Goal: Task Accomplishment & Management: Use online tool/utility

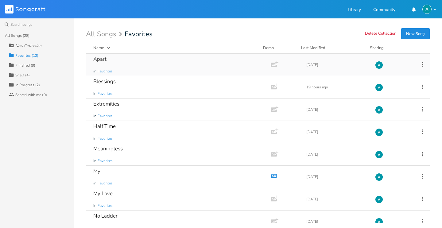
click at [125, 64] on div "Apart in Favorites" at bounding box center [177, 65] width 168 height 22
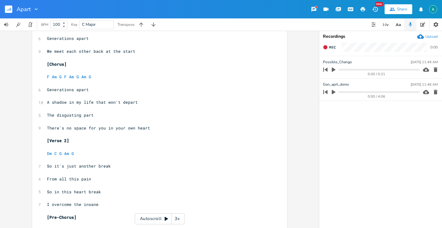
scroll to position [309, 0]
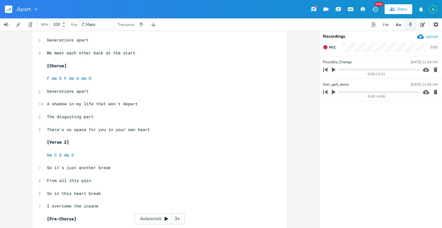
click at [65, 115] on span "The disgusting part" at bounding box center [70, 117] width 47 height 6
type textarea "shameful"
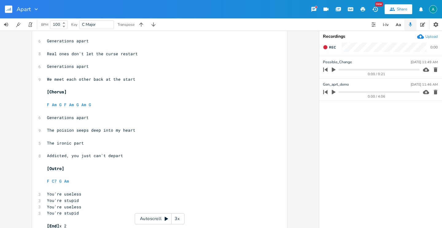
scroll to position [516, 0]
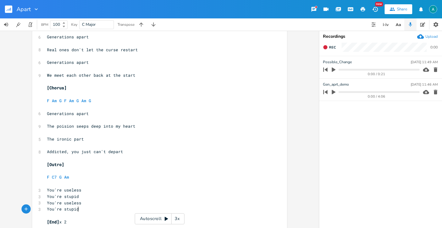
type textarea "You're useless You're stupid"
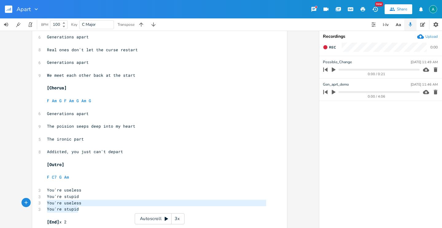
drag, startPoint x: 84, startPoint y: 209, endPoint x: 20, endPoint y: 208, distance: 63.6
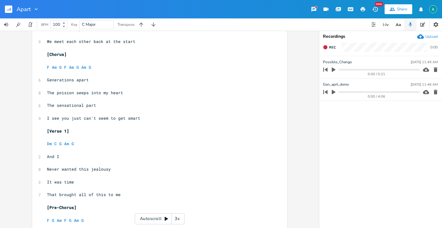
scroll to position [0, 0]
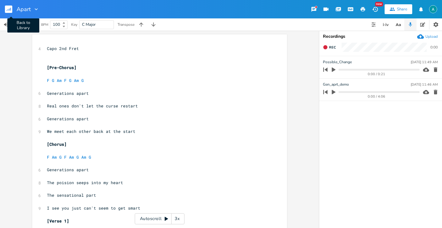
click at [11, 12] on rect "button" at bounding box center [8, 9] width 7 height 7
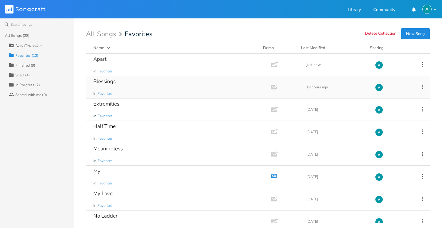
click at [139, 82] on div "Blessings in Favorites" at bounding box center [177, 87] width 168 height 22
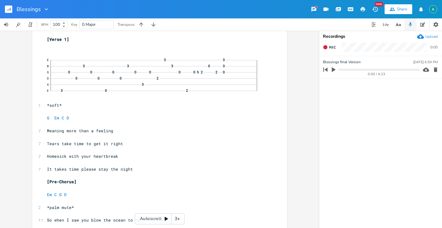
scroll to position [29, 0]
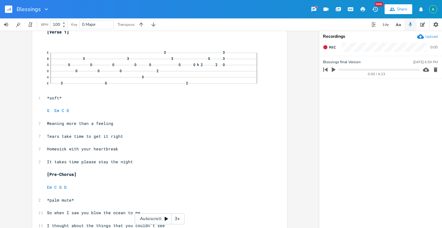
click at [160, 217] on div "Autoscroll 3x" at bounding box center [160, 218] width 50 height 11
click at [178, 220] on div "3x" at bounding box center [177, 218] width 11 height 11
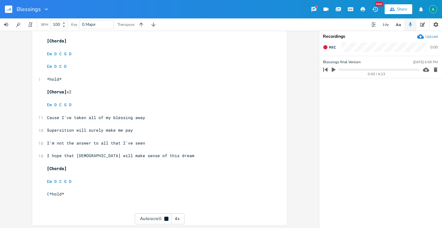
scroll to position [675, 0]
click at [97, 193] on pre "C *hold*" at bounding box center [157, 193] width 222 height 6
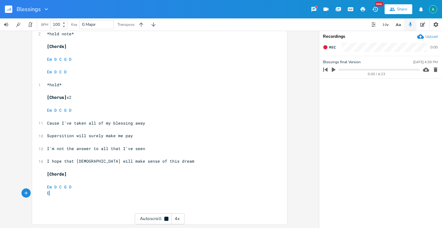
scroll to position [668, 0]
type textarea "Em"
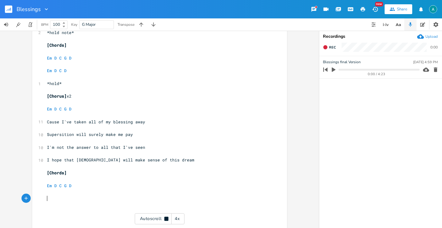
scroll to position [671, 0]
type textarea "m"
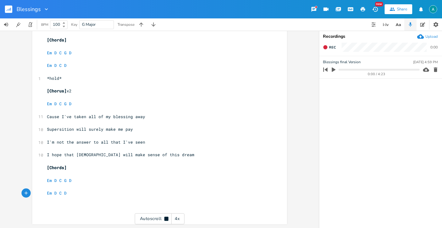
scroll to position [675, 0]
type textarea "Em D C D G"
click at [163, 216] on div "Autoscroll 4x" at bounding box center [160, 218] width 50 height 11
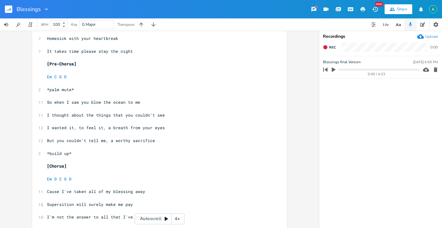
scroll to position [0, 0]
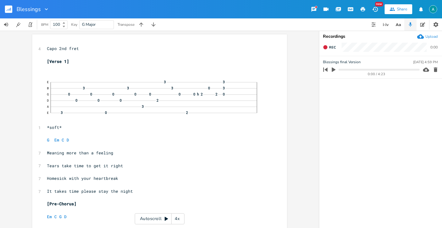
click at [9, 13] on rect "button" at bounding box center [8, 9] width 7 height 7
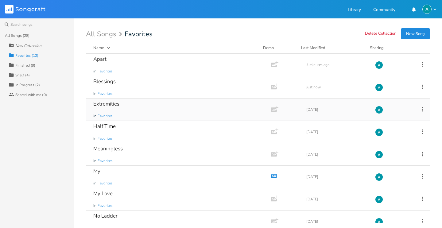
click at [131, 110] on div "Extremities in Favorites" at bounding box center [177, 110] width 168 height 22
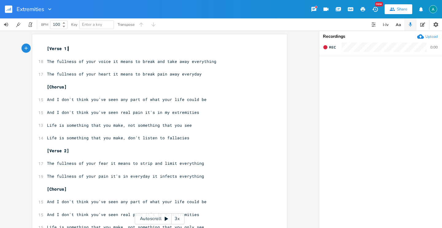
click at [105, 59] on span "The fullness of your voice it means to break and take away everything" at bounding box center [132, 62] width 170 height 6
type textarea "voice"
click at [105, 59] on span "The fullness of your voice it means to break and take away everything" at bounding box center [132, 62] width 170 height 6
type textarea "the sounds"
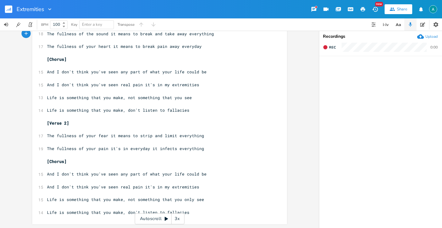
scroll to position [27, 0]
click at [11, 8] on rect "button" at bounding box center [8, 9] width 7 height 7
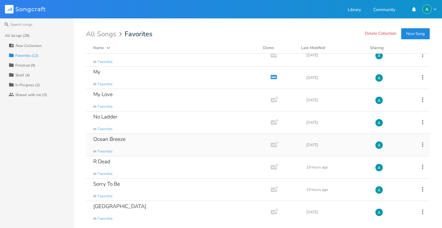
scroll to position [99, 0]
click at [131, 207] on div "South Sea in Favorites" at bounding box center [177, 212] width 168 height 22
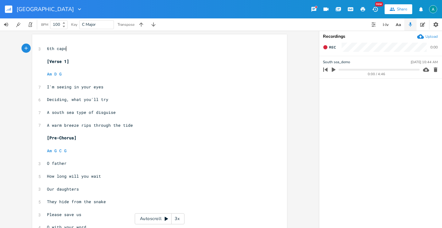
click at [155, 218] on div "Autoscroll 3x" at bounding box center [160, 218] width 50 height 11
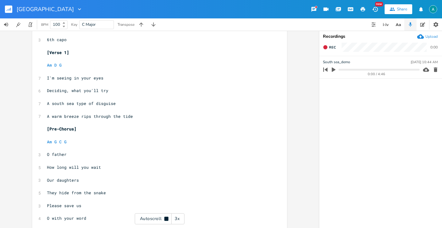
click at [182, 220] on div "3x" at bounding box center [177, 218] width 11 height 11
click at [181, 220] on div "4x" at bounding box center [177, 218] width 11 height 11
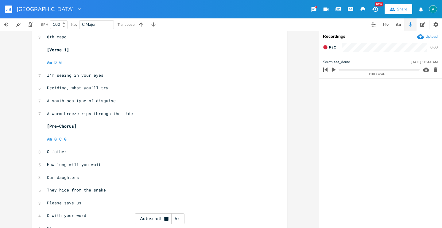
click at [181, 220] on div "5x" at bounding box center [177, 218] width 11 height 11
click at [181, 220] on div "1x" at bounding box center [177, 218] width 11 height 11
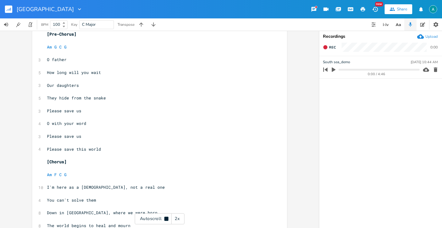
click at [178, 220] on div "2x" at bounding box center [177, 218] width 11 height 11
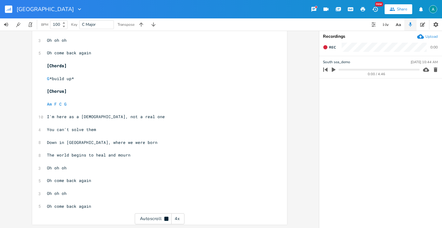
scroll to position [673, 0]
click at [91, 206] on pre "Oh come back again" at bounding box center [157, 206] width 222 height 6
type textarea "Oh come back again"
click at [91, 206] on pre "Oh come back again" at bounding box center [157, 206] width 222 height 6
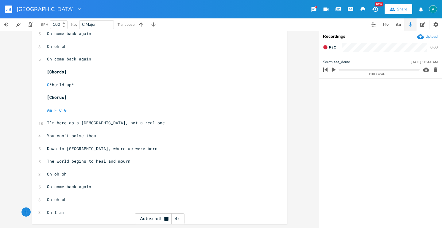
scroll to position [666, 0]
type textarea "I am him"
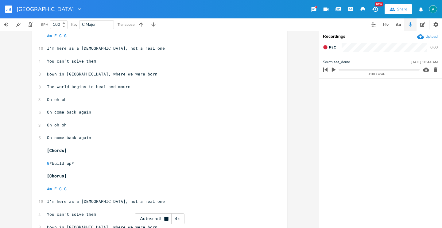
click at [143, 219] on div "Autoscroll 4x" at bounding box center [160, 218] width 50 height 11
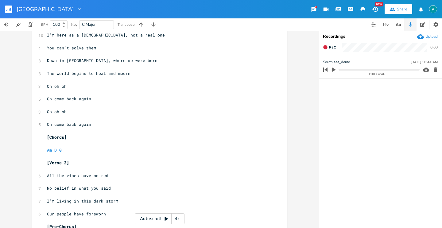
scroll to position [0, 0]
click at [93, 203] on span "I'm living in this dark storm" at bounding box center [82, 201] width 71 height 6
type textarea "dark"
click at [93, 203] on span "I'm living in this dark storm" at bounding box center [82, 201] width 71 height 6
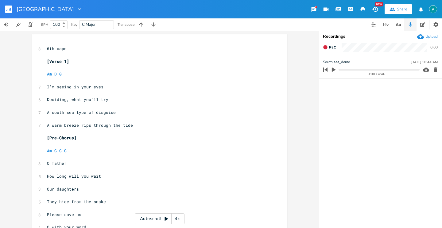
click at [10, 8] on rect "button" at bounding box center [8, 9] width 7 height 7
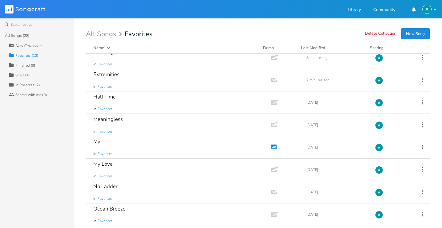
scroll to position [99, 0]
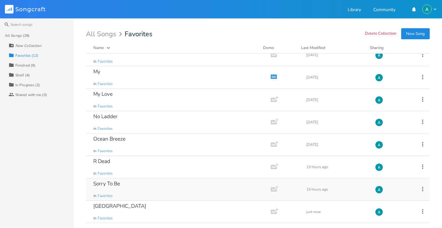
click at [160, 186] on div "Sorry To Be in Favorites" at bounding box center [177, 189] width 168 height 22
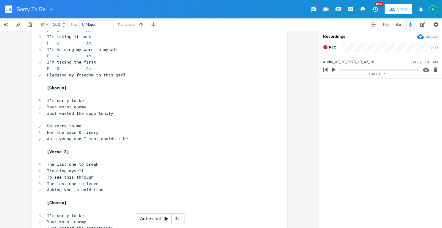
scroll to position [3, 0]
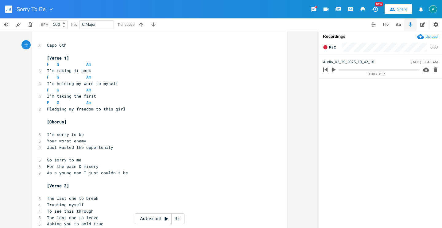
click at [154, 216] on div "Autoscroll 3x" at bounding box center [160, 218] width 50 height 11
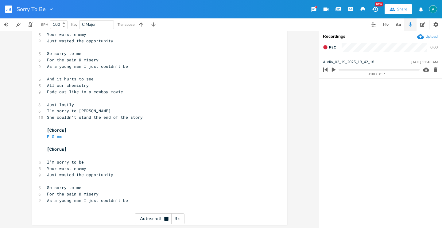
scroll to position [366, 0]
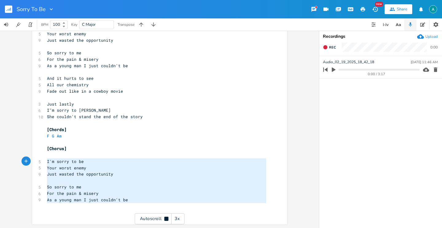
type textarea "[Chorus] I'm sorry to be Your worst enemy Just wasted the opportunity So sorry …"
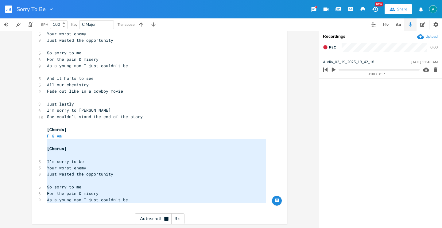
drag, startPoint x: 183, startPoint y: 204, endPoint x: 28, endPoint y: 146, distance: 165.3
click at [29, 145] on div "[Chorus] I'm sorry to be Your worst enemy Just wasted the opportunity So sorry …" at bounding box center [159, 129] width 319 height 197
click at [27, 146] on div "[Chorus] I'm sorry to be Your worst enemy Just wasted the opportunity So sorry …" at bounding box center [159, 129] width 319 height 197
click at [25, 148] on div "[Chorus] I'm sorry to be Your worst enemy Just wasted the opportunity So sorry …" at bounding box center [159, 129] width 319 height 197
click at [25, 149] on div "[Chorus] I'm sorry to be Your worst enemy Just wasted the opportunity So sorry …" at bounding box center [159, 129] width 319 height 197
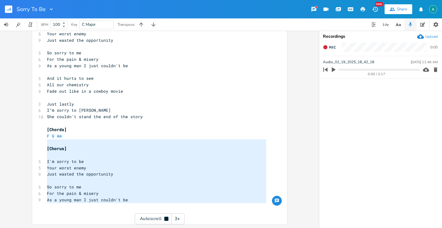
click at [24, 150] on div "[Chorus] I'm sorry to be Your worst enemy Just wasted the opportunity So sorry …" at bounding box center [159, 129] width 319 height 197
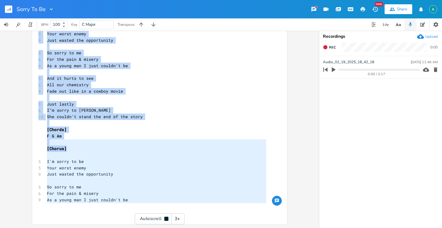
drag, startPoint x: 24, startPoint y: 150, endPoint x: 42, endPoint y: 151, distance: 18.4
click at [41, 152] on div "[Chorus] I'm sorry to be Your worst enemy Just wasted the opportunity So sorry …" at bounding box center [159, 129] width 319 height 197
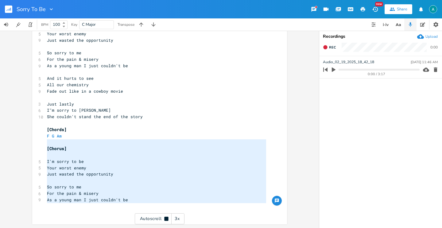
click at [47, 150] on span "[Chorus]" at bounding box center [57, 149] width 20 height 6
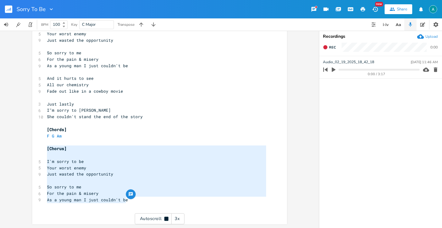
drag, startPoint x: 45, startPoint y: 150, endPoint x: 126, endPoint y: 202, distance: 96.3
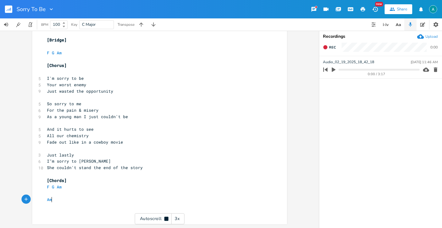
scroll to position [315, 0]
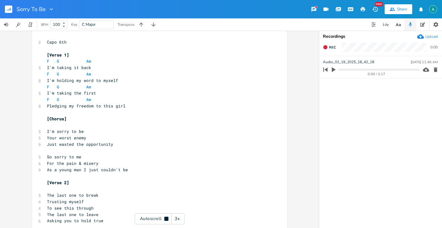
type textarea "Am"
click at [147, 217] on div "Autoscroll 3x" at bounding box center [160, 218] width 50 height 11
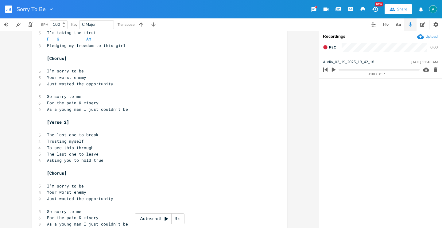
scroll to position [0, 0]
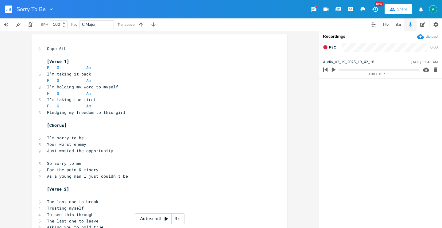
click at [10, 11] on rect "button" at bounding box center [8, 9] width 7 height 7
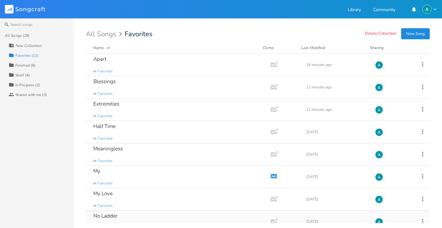
scroll to position [99, 0]
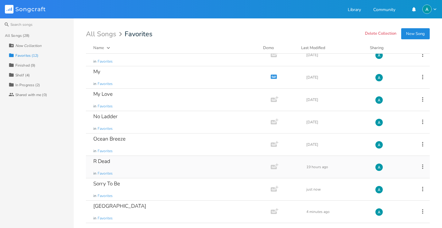
click at [137, 165] on div "R Dead in Favorites" at bounding box center [177, 167] width 168 height 22
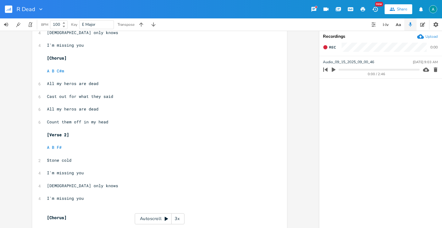
scroll to position [89, 0]
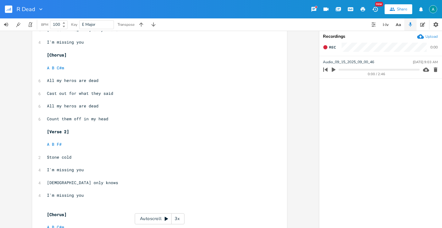
click at [144, 214] on div "Autoscroll 3x" at bounding box center [160, 218] width 50 height 11
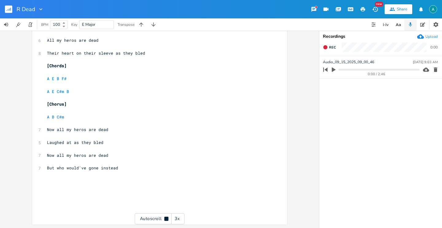
scroll to position [315, 0]
click at [76, 116] on pre "A B C#m" at bounding box center [157, 117] width 222 height 6
type textarea "A B C#m"
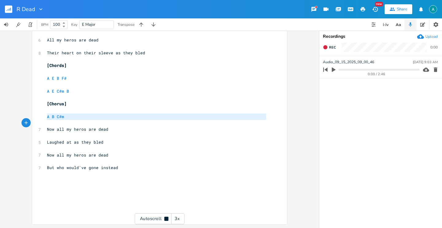
click at [76, 116] on pre "A B C#m" at bounding box center [157, 117] width 222 height 6
click at [55, 192] on pre "​" at bounding box center [157, 193] width 222 height 6
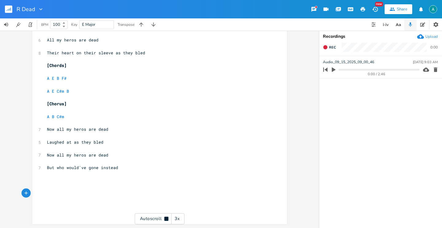
click at [52, 187] on pre "​" at bounding box center [157, 187] width 222 height 6
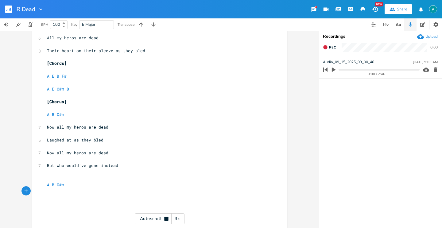
click at [55, 176] on pre "​" at bounding box center [157, 178] width 222 height 6
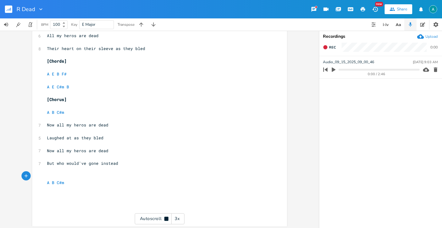
click at [141, 216] on div "Autoscroll 3x" at bounding box center [160, 218] width 50 height 11
click at [75, 199] on pre "​" at bounding box center [157, 201] width 222 height 6
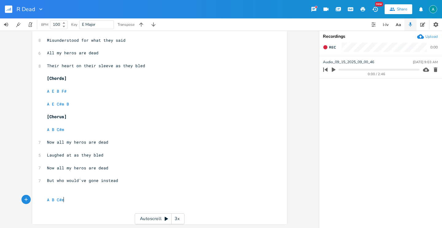
click at [62, 187] on pre "​" at bounding box center [157, 187] width 222 height 6
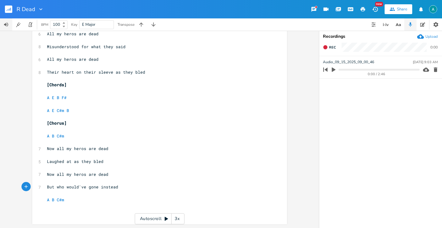
scroll to position [218, 0]
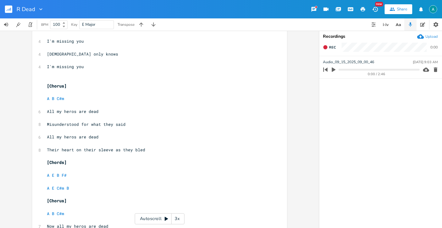
click at [11, 10] on icon "button" at bounding box center [10, 9] width 1 height 3
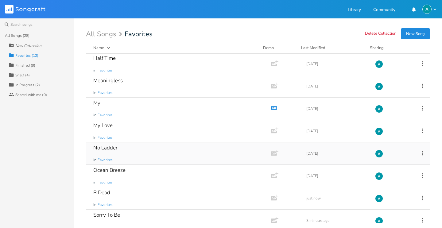
scroll to position [65, 0]
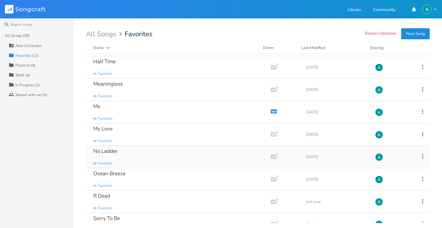
click at [143, 163] on div "No Ladder in Favorites" at bounding box center [177, 157] width 168 height 22
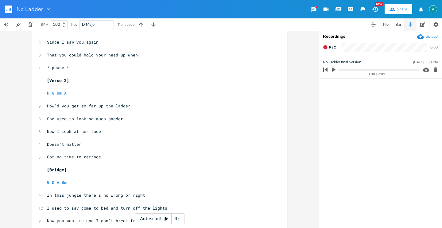
scroll to position [137, 0]
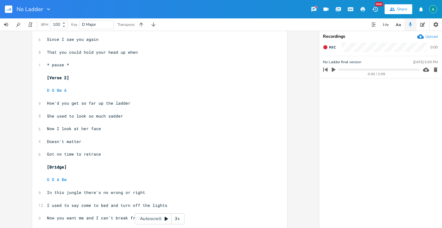
drag, startPoint x: 138, startPoint y: 214, endPoint x: 127, endPoint y: 217, distance: 10.6
click at [137, 214] on div "Autoscroll 3x" at bounding box center [160, 218] width 50 height 11
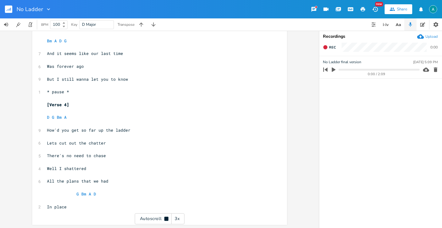
scroll to position [455, 0]
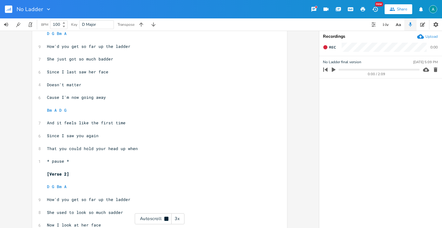
click at [158, 218] on div "Autoscroll 3x" at bounding box center [160, 218] width 50 height 11
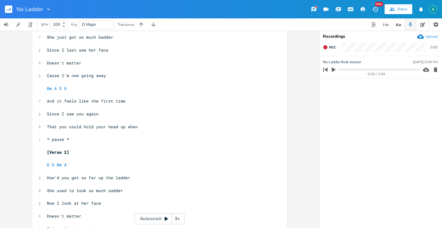
scroll to position [0, 0]
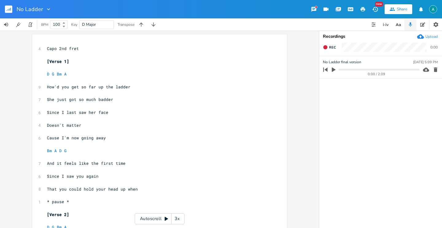
click at [12, 7] on button "button" at bounding box center [11, 9] width 12 height 15
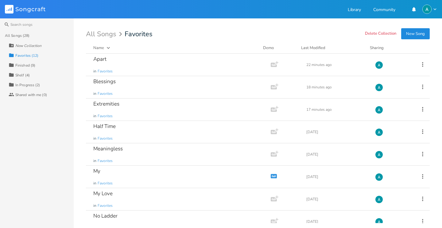
click at [27, 75] on div "Shelf (4)" at bounding box center [22, 75] width 14 height 4
